Goal: Navigation & Orientation: Go to known website

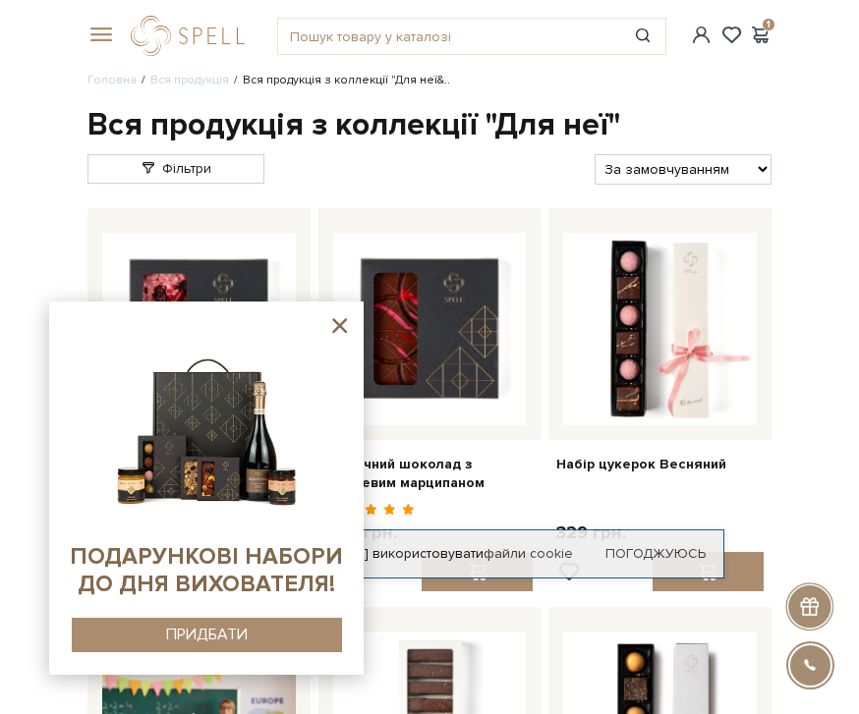
click at [342, 330] on icon at bounding box center [339, 325] width 25 height 25
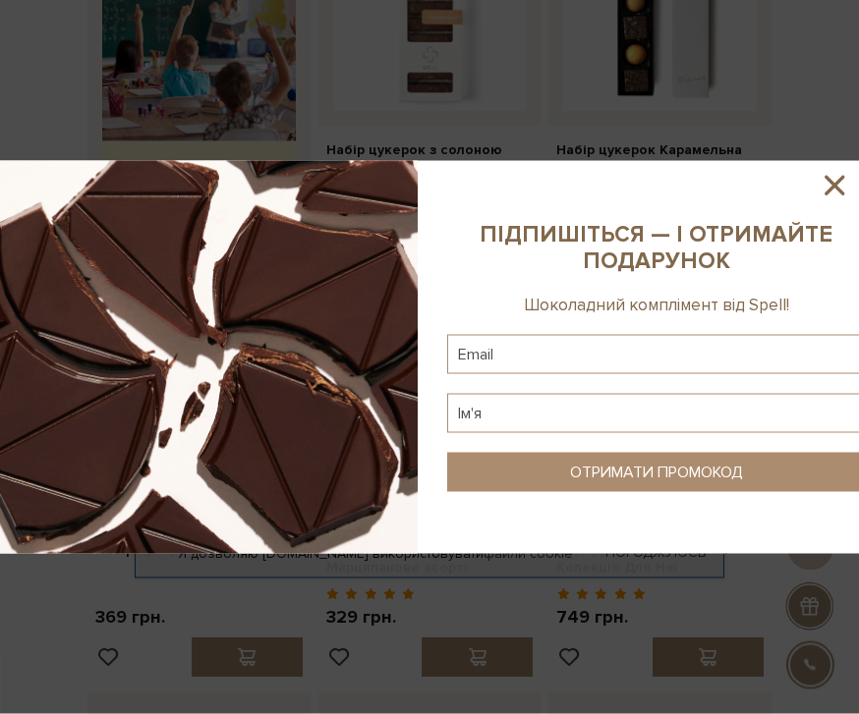
scroll to position [402, 0]
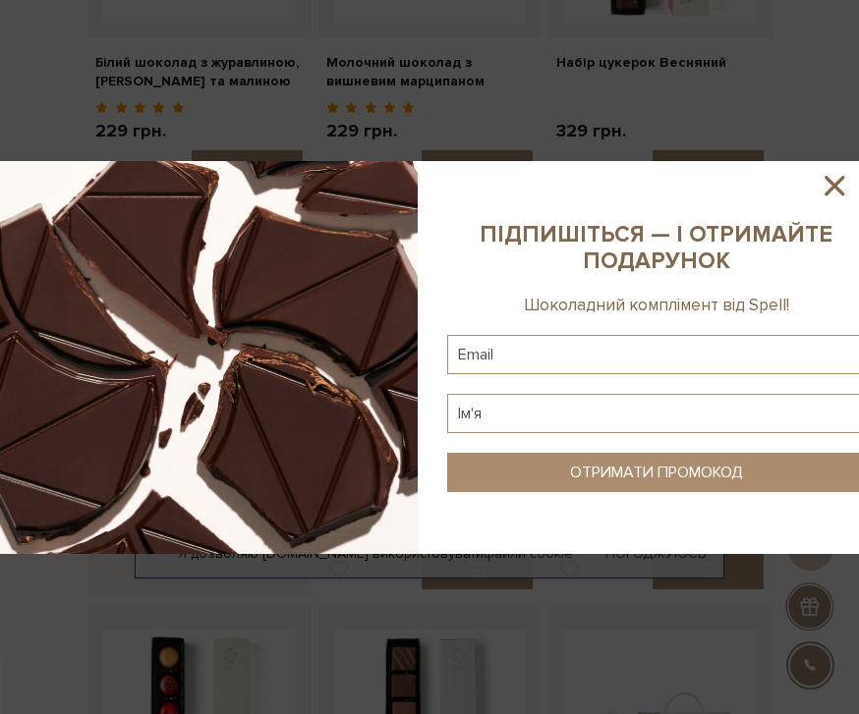
click at [835, 185] on icon at bounding box center [834, 186] width 20 height 20
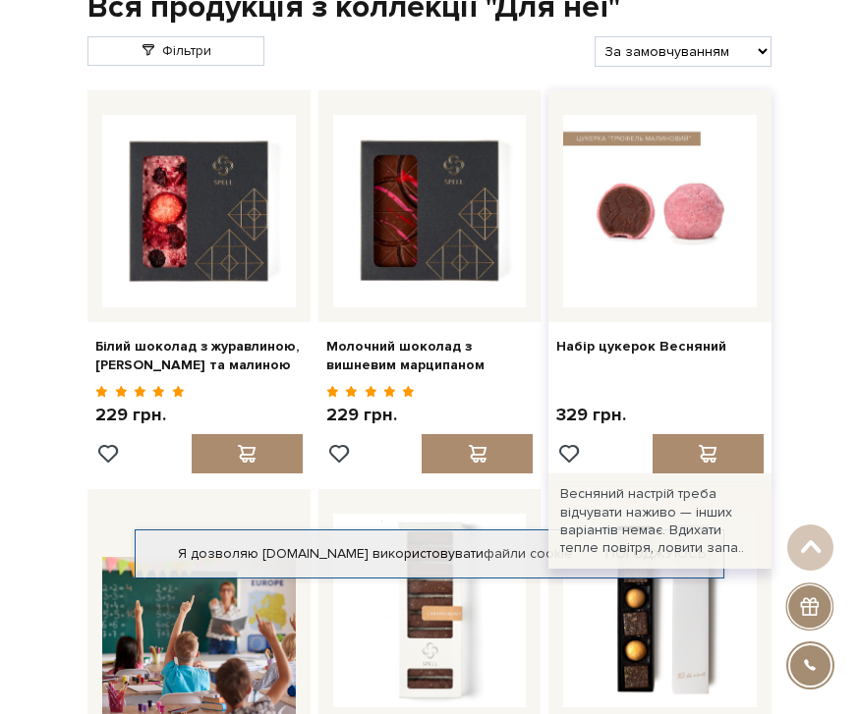
scroll to position [0, 0]
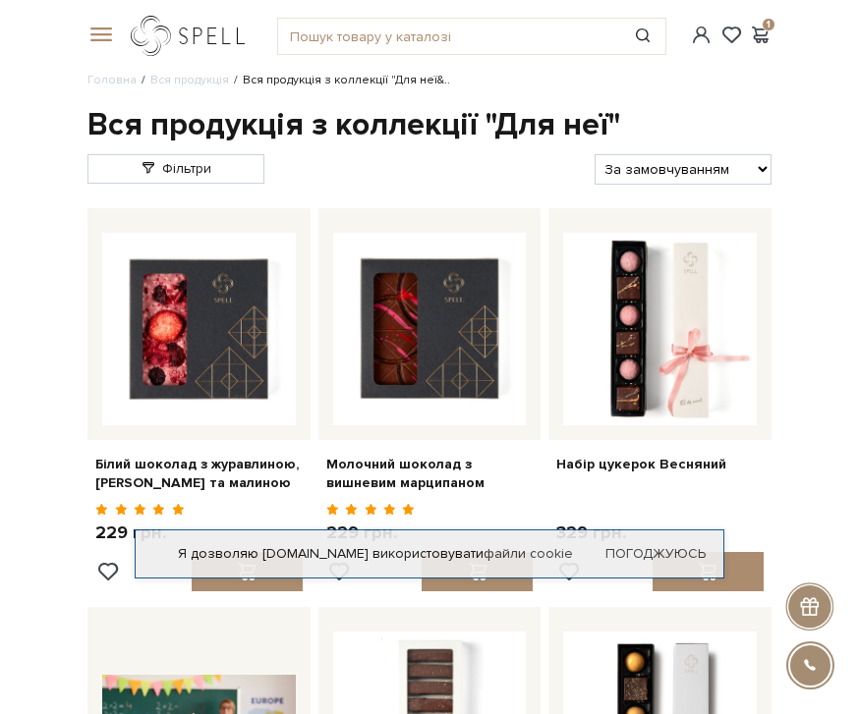
click at [160, 33] on link "logo" at bounding box center [192, 36] width 123 height 40
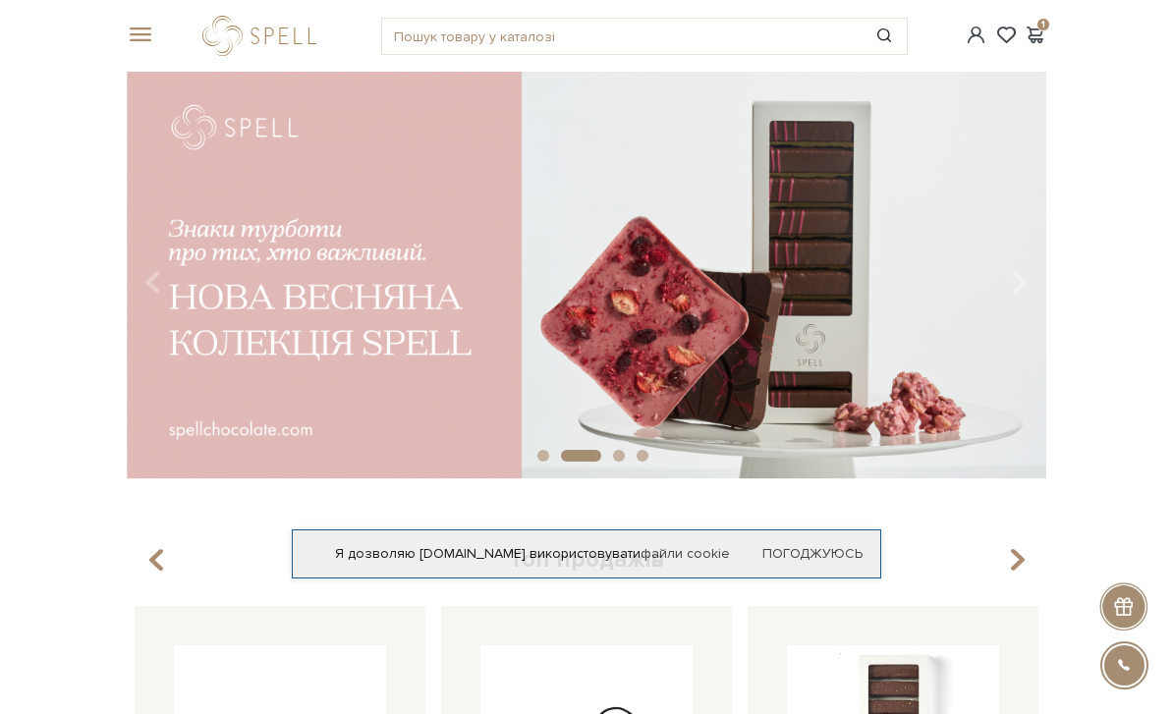
click at [277, 7] on div "#набір цукерок #карамель #Колекція до Дня Народження 1" at bounding box center [586, 36] width 943 height 72
click at [276, 18] on div at bounding box center [263, 36] width 123 height 40
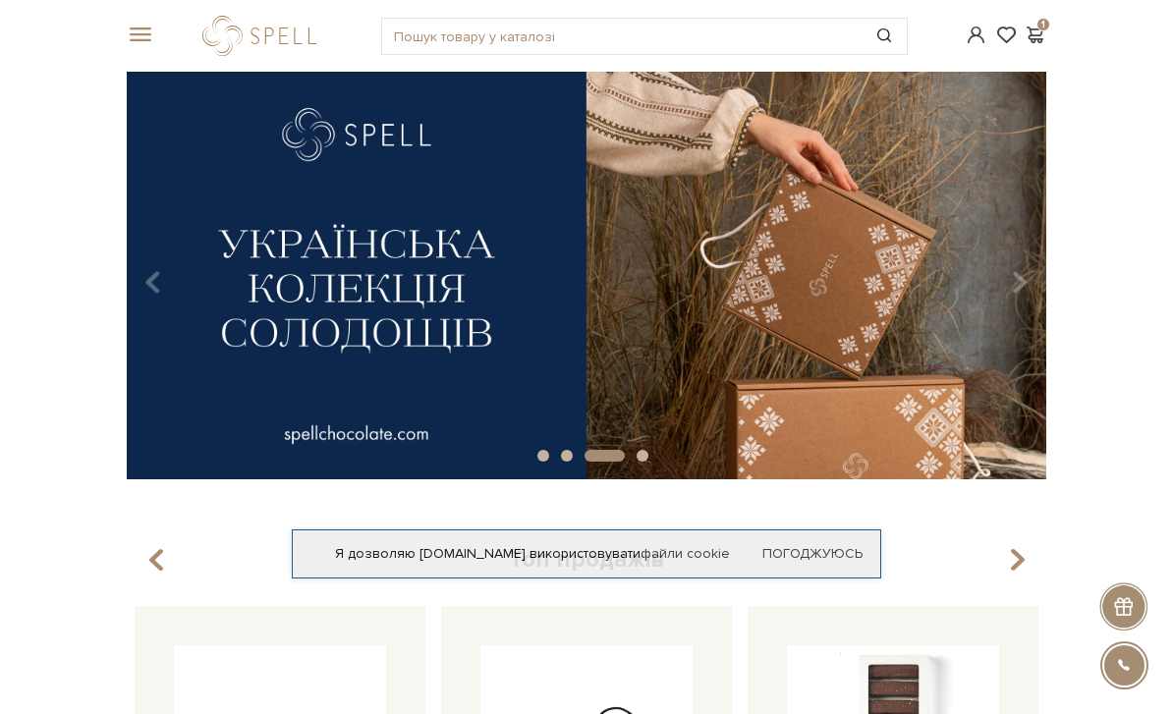
click at [266, 29] on div at bounding box center [263, 36] width 123 height 40
click at [858, 264] on button "Carousel Navigation" at bounding box center [1016, 281] width 27 height 45
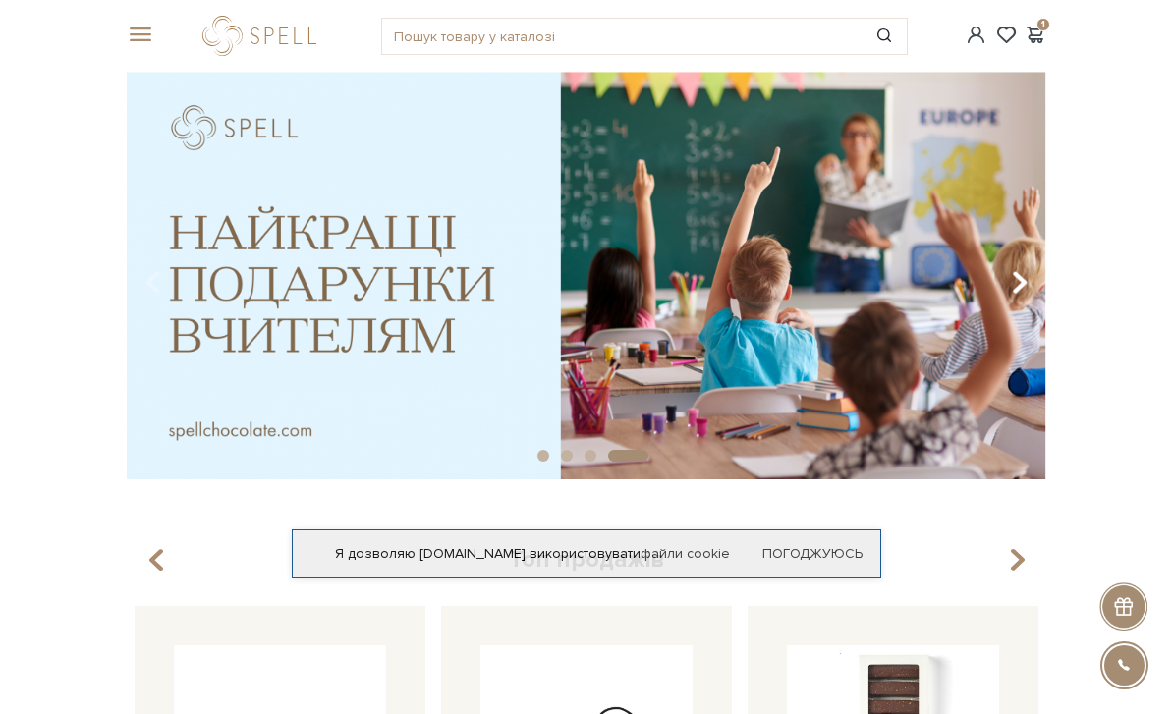
click at [858, 264] on button "Carousel Navigation" at bounding box center [1016, 281] width 27 height 45
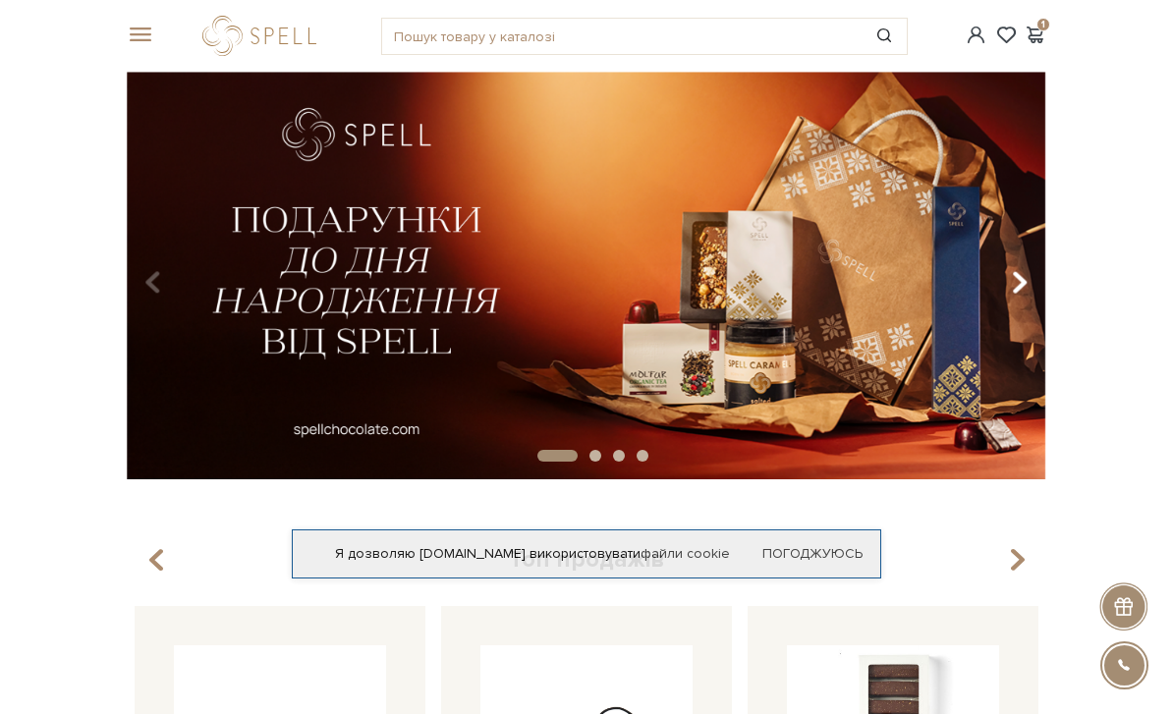
click at [858, 292] on button "Carousel Navigation" at bounding box center [1016, 281] width 27 height 45
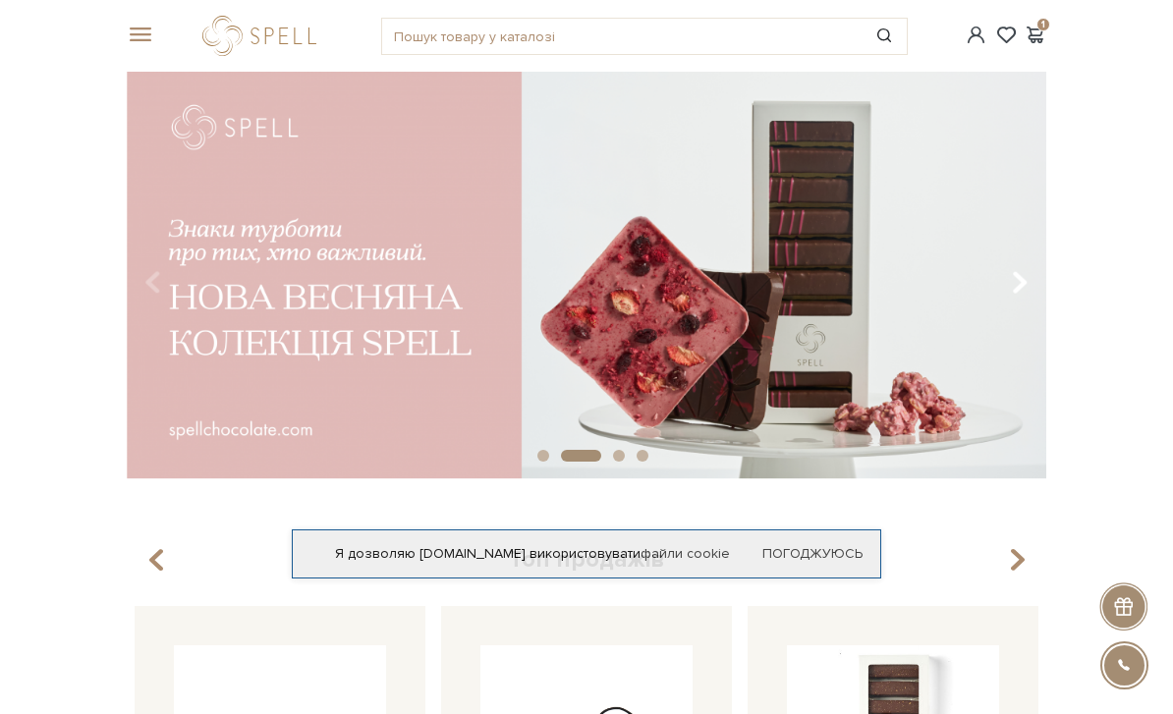
click at [858, 288] on button "Carousel Navigation" at bounding box center [1016, 281] width 27 height 45
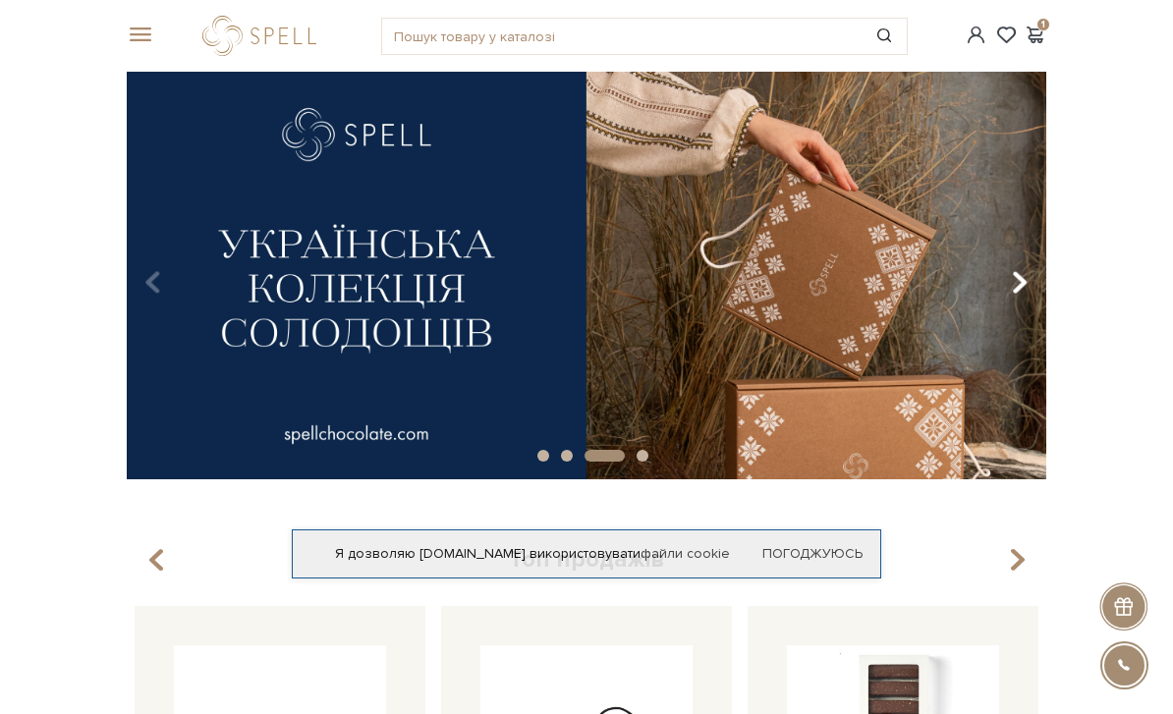
click at [858, 288] on button "Carousel Navigation" at bounding box center [1016, 281] width 27 height 45
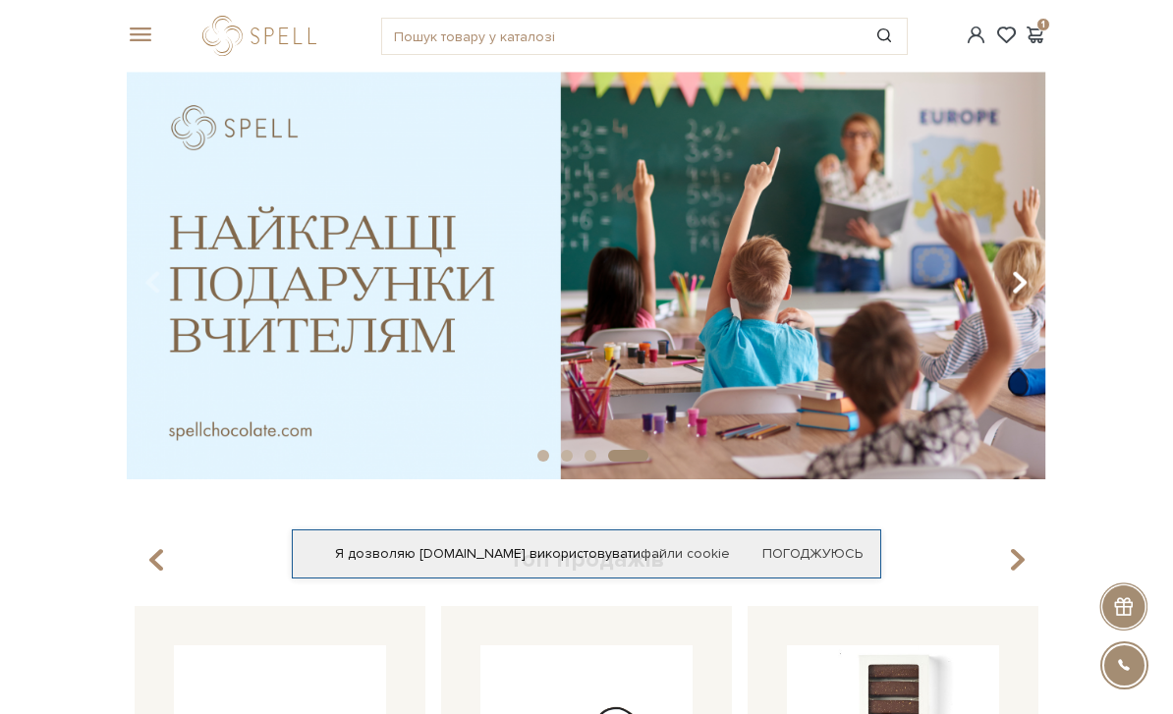
click at [858, 288] on button "Carousel Navigation" at bounding box center [1016, 281] width 27 height 45
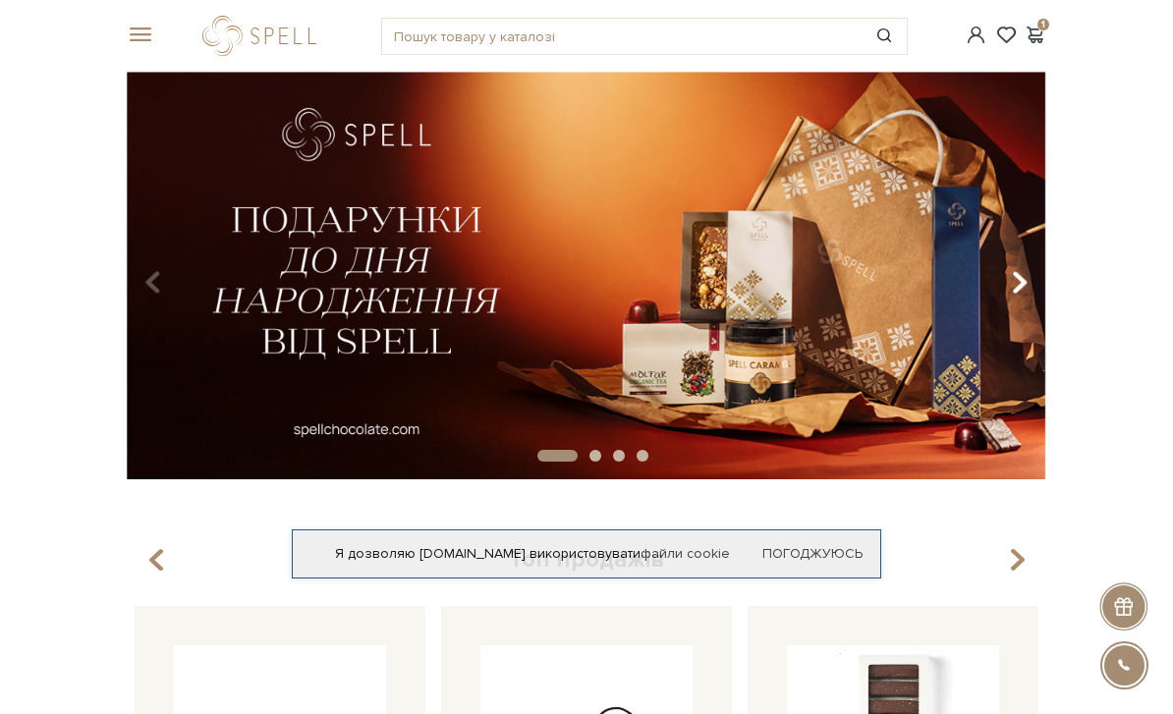
click at [858, 285] on button "Carousel Navigation" at bounding box center [1016, 281] width 27 height 45
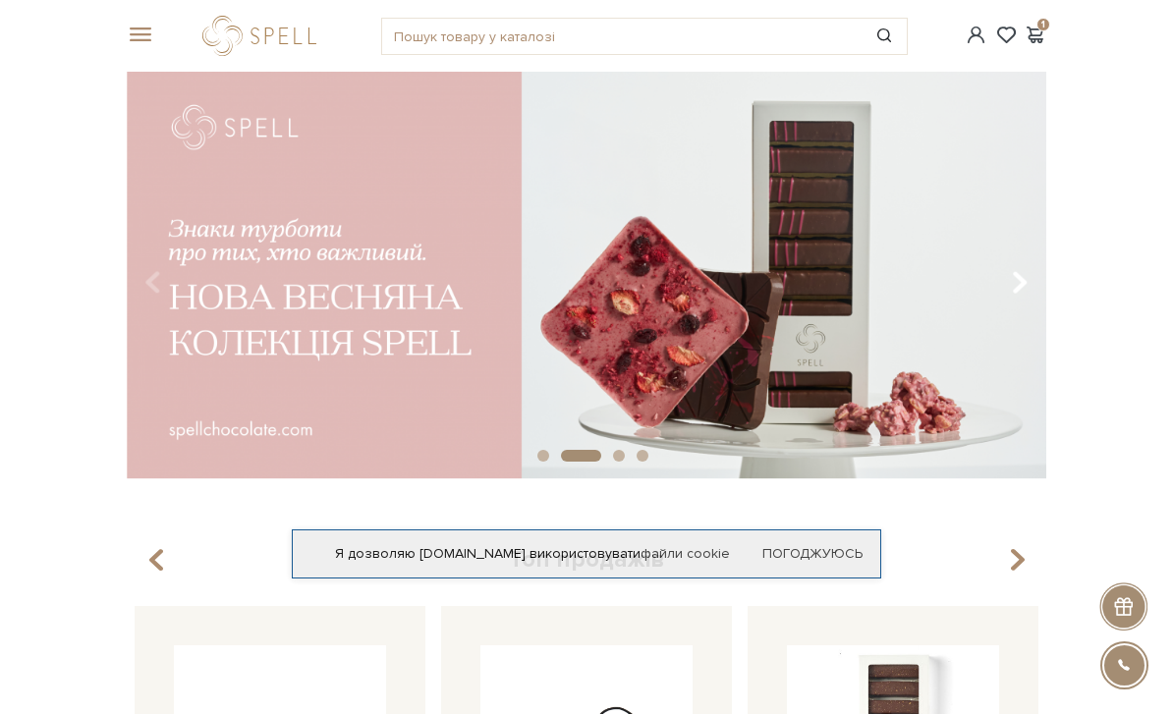
click at [858, 285] on button "Carousel Navigation" at bounding box center [1016, 281] width 27 height 45
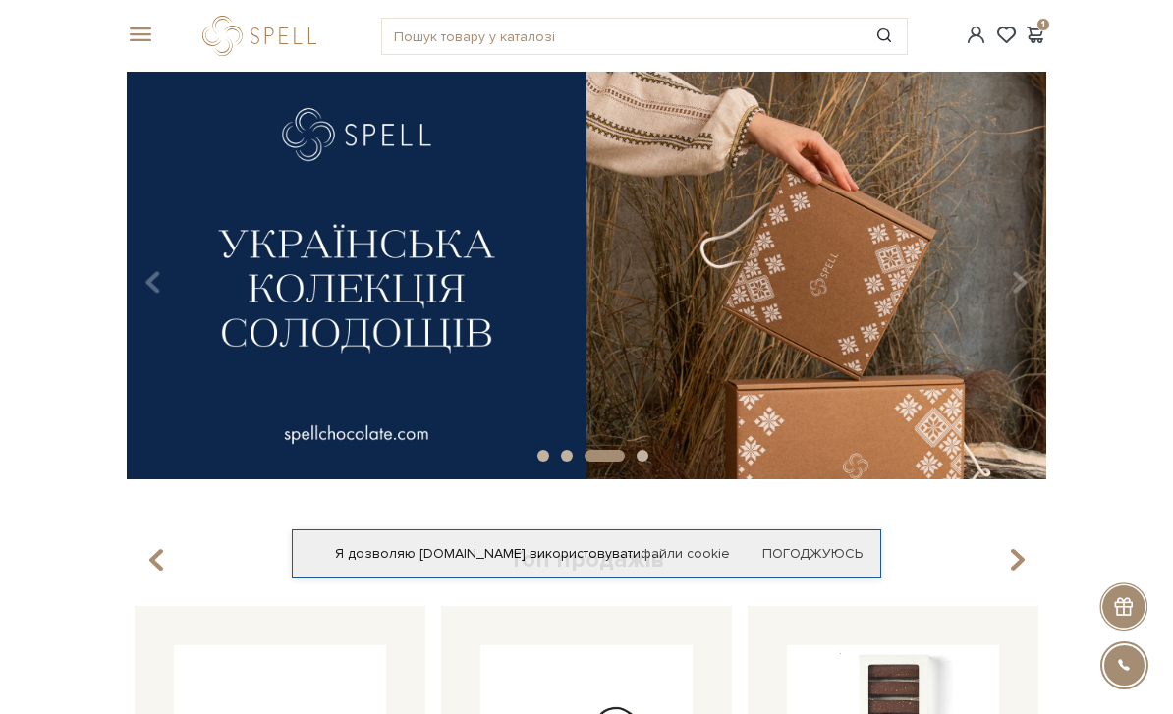
click at [296, 20] on div at bounding box center [263, 36] width 123 height 40
